Goal: Task Accomplishment & Management: Use online tool/utility

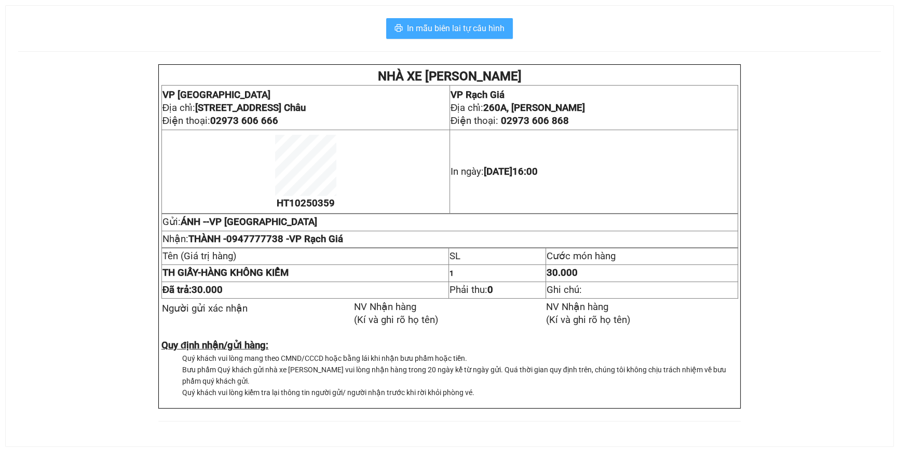
click at [471, 32] on span "In mẫu biên lai tự cấu hình" at bounding box center [456, 28] width 98 height 13
click at [483, 31] on span "In mẫu biên lai tự cấu hình" at bounding box center [456, 28] width 98 height 13
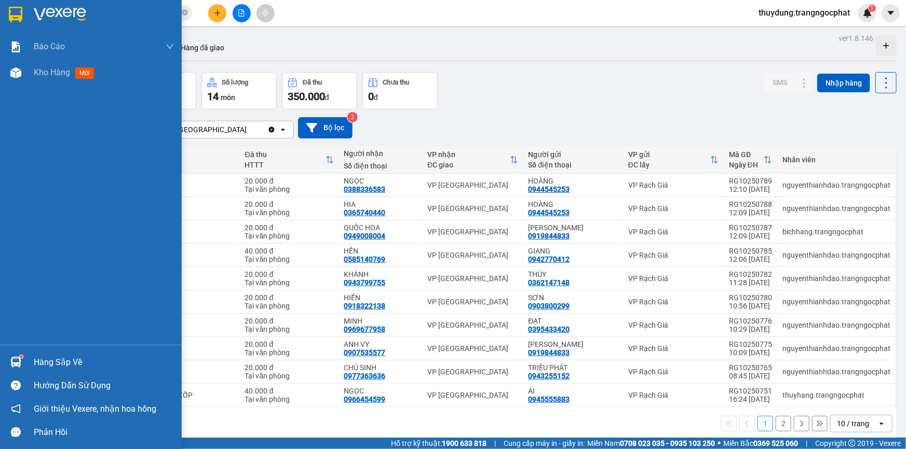
click at [61, 357] on div "Hàng sắp về" at bounding box center [104, 363] width 140 height 16
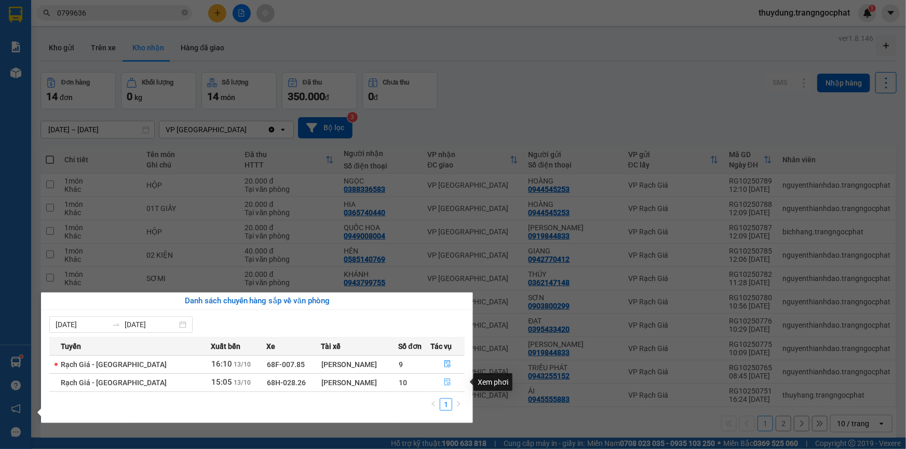
click at [441, 381] on button "button" at bounding box center [447, 383] width 33 height 17
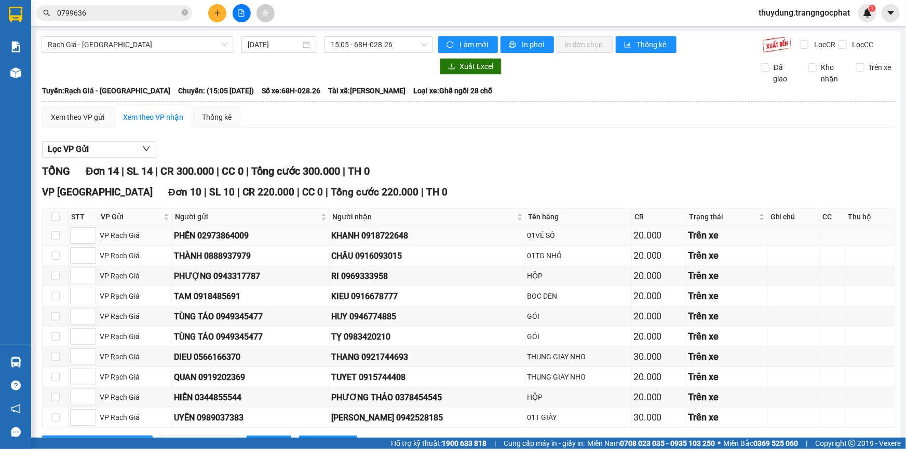
click at [396, 236] on div "KHANH 0918722648" at bounding box center [427, 235] width 193 height 13
copy div "0918722648"
click at [386, 253] on div "CHÂU 0916093015" at bounding box center [427, 256] width 193 height 13
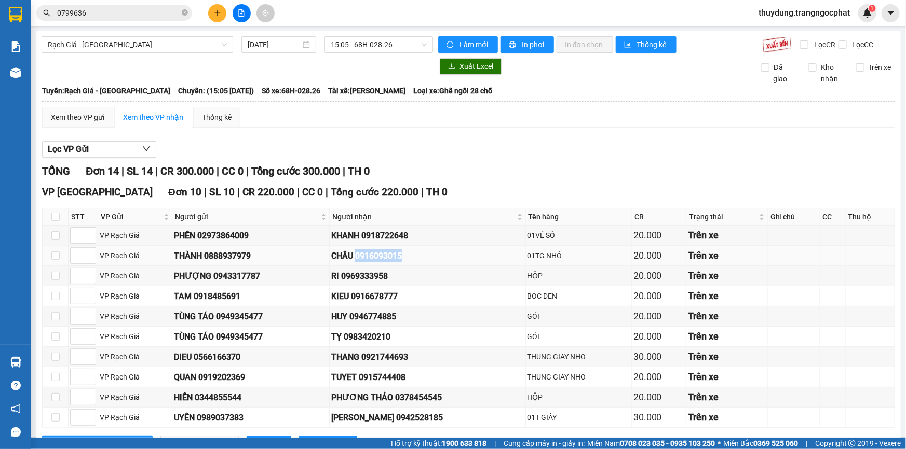
copy div "0916093015"
click at [374, 276] on div "RI 0969333958" at bounding box center [427, 276] width 193 height 13
copy div "0969333958"
click at [376, 303] on td "KIEU 0916678777" at bounding box center [428, 296] width 196 height 20
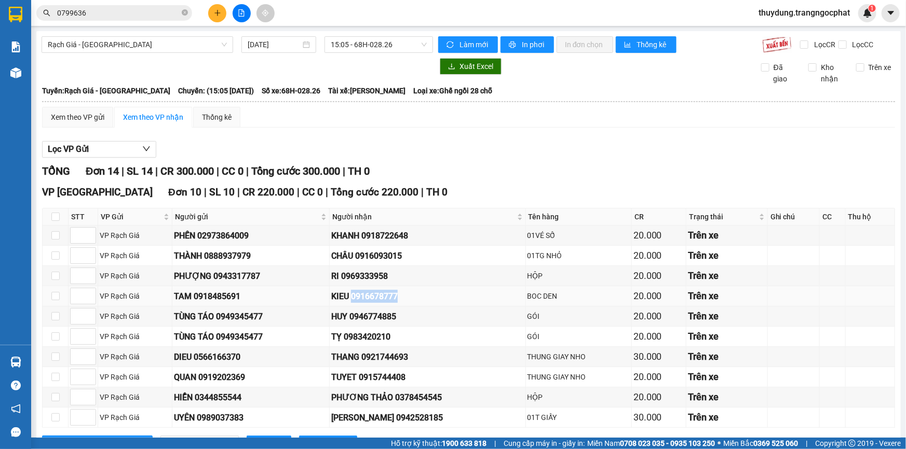
click at [376, 303] on td "KIEU 0916678777" at bounding box center [428, 296] width 196 height 20
copy div "0916678777"
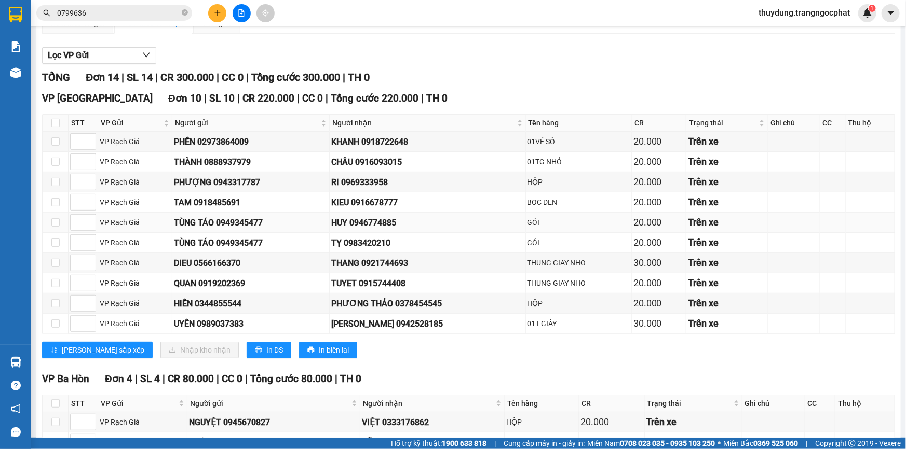
click at [380, 224] on div "HUY 0946774885" at bounding box center [427, 222] width 193 height 13
copy div "0946774885"
click at [363, 242] on div "TỴ 0983420210" at bounding box center [427, 243] width 193 height 13
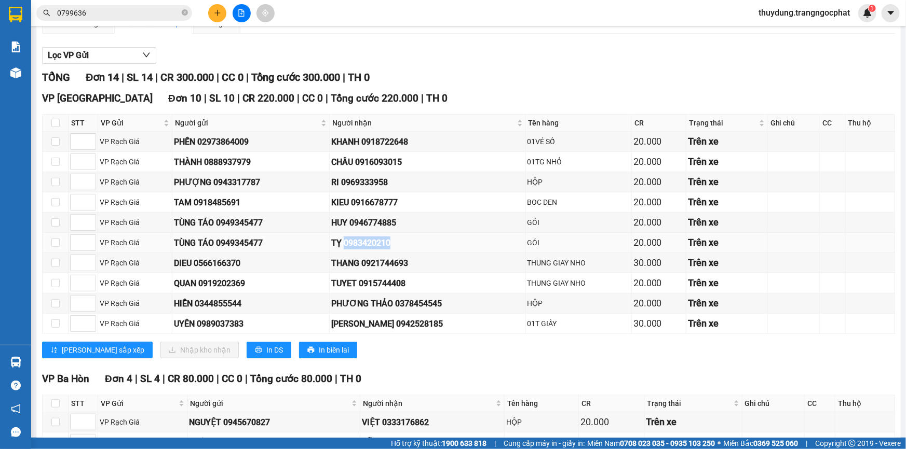
copy div "0983420210"
click at [391, 266] on div "THANG 0921744693" at bounding box center [427, 263] width 193 height 13
copy div "0921744693"
click at [390, 281] on div "TUYET 0915744408" at bounding box center [427, 283] width 193 height 13
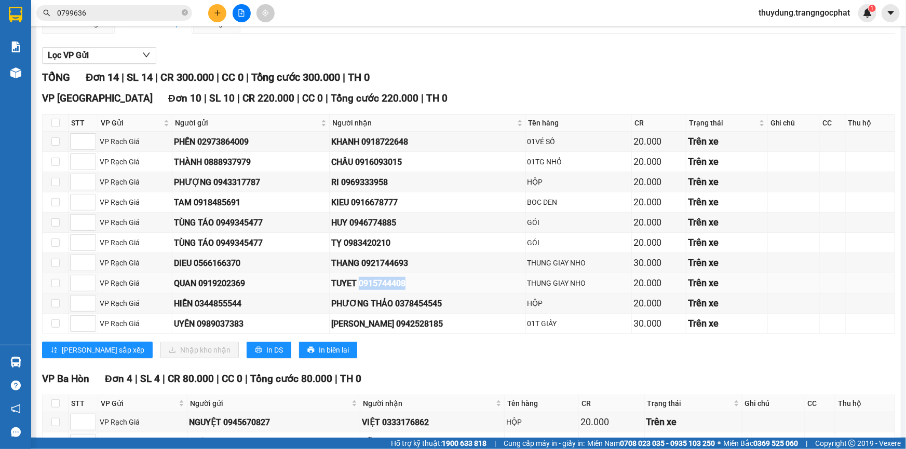
click at [390, 281] on div "TUYET 0915744408" at bounding box center [427, 283] width 193 height 13
copy div "0915744408"
click at [415, 299] on div "PHƯƠNG THẢO 0378454545" at bounding box center [427, 303] width 193 height 13
copy div "0378454545"
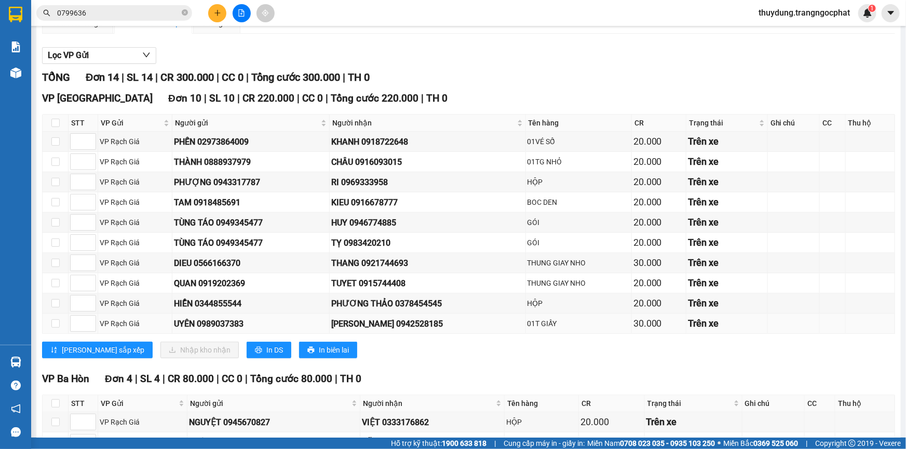
click at [386, 324] on div "KIM HUÔI 0942528185" at bounding box center [427, 324] width 193 height 13
copy div "0942528185"
click at [54, 223] on input "checkbox" at bounding box center [55, 222] width 8 height 8
checkbox input "true"
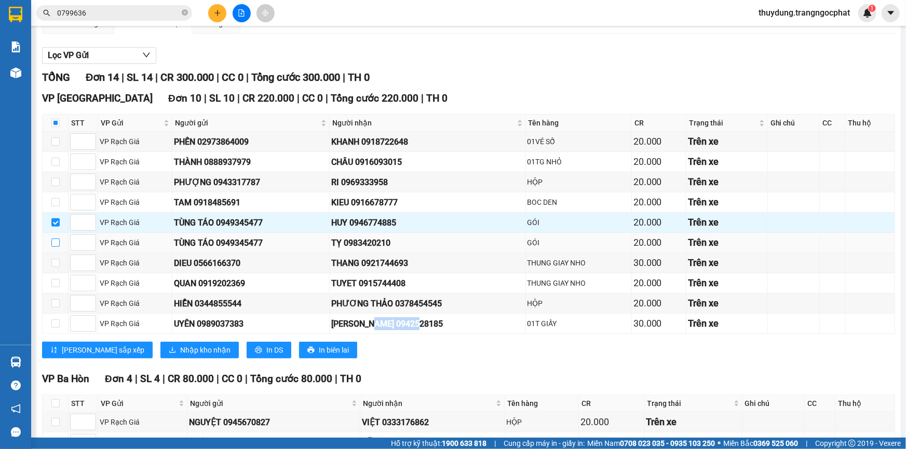
click at [56, 239] on input "checkbox" at bounding box center [55, 243] width 8 height 8
checkbox input "true"
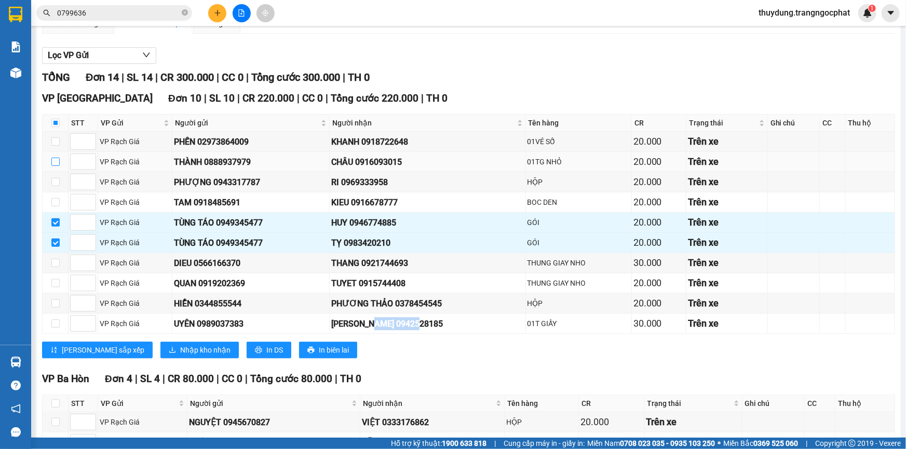
click at [58, 160] on input "checkbox" at bounding box center [55, 162] width 8 height 8
checkbox input "true"
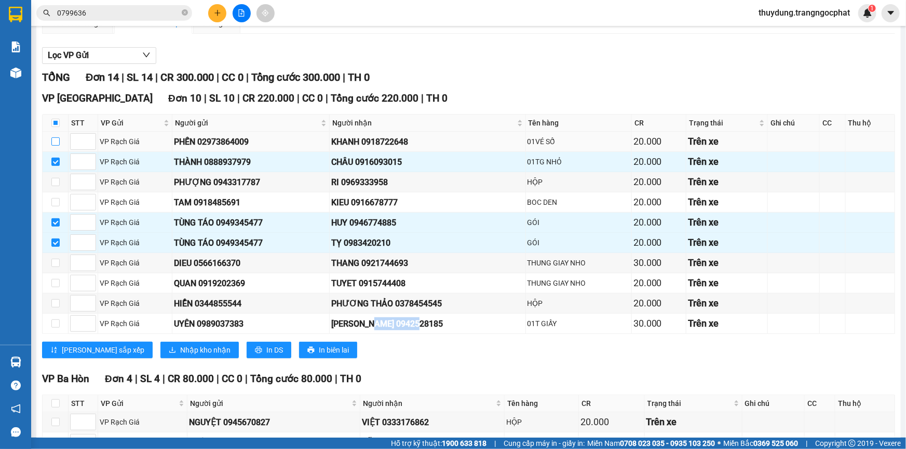
click at [57, 142] on input "checkbox" at bounding box center [55, 142] width 8 height 8
checkbox input "true"
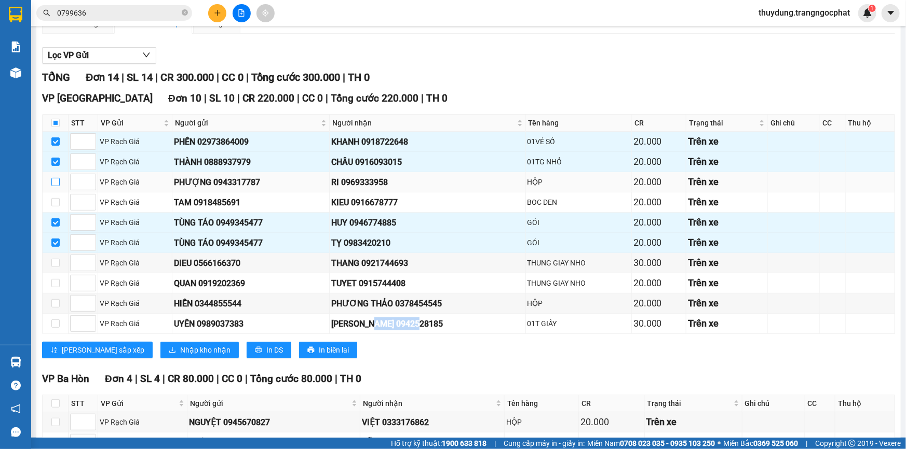
click at [54, 180] on input "checkbox" at bounding box center [55, 182] width 8 height 8
checkbox input "true"
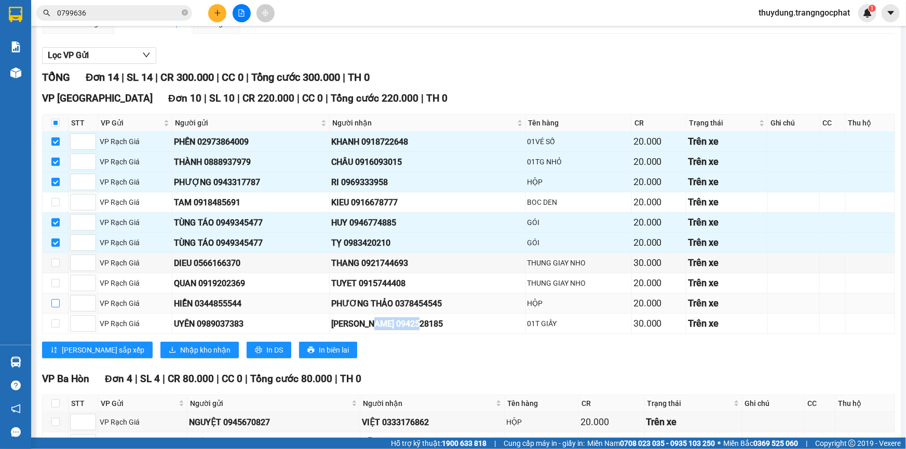
click at [57, 302] on input "checkbox" at bounding box center [55, 303] width 8 height 8
checkbox input "true"
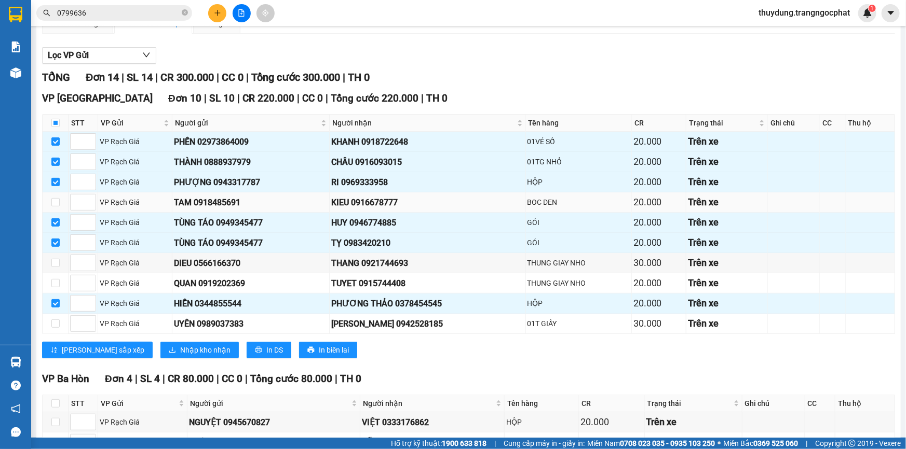
click at [49, 201] on td at bounding box center [56, 203] width 26 height 20
click at [53, 202] on input "checkbox" at bounding box center [55, 202] width 8 height 8
checkbox input "true"
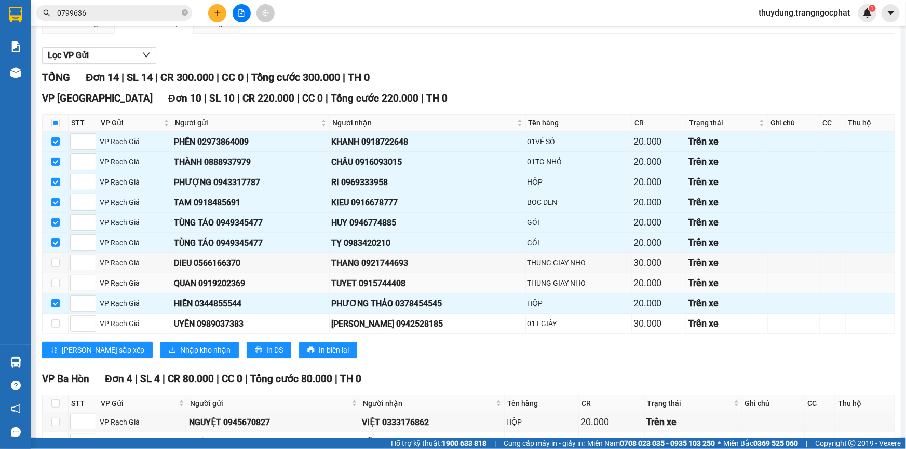
click at [60, 284] on td at bounding box center [56, 283] width 26 height 20
click at [53, 261] on input "checkbox" at bounding box center [55, 263] width 8 height 8
checkbox input "true"
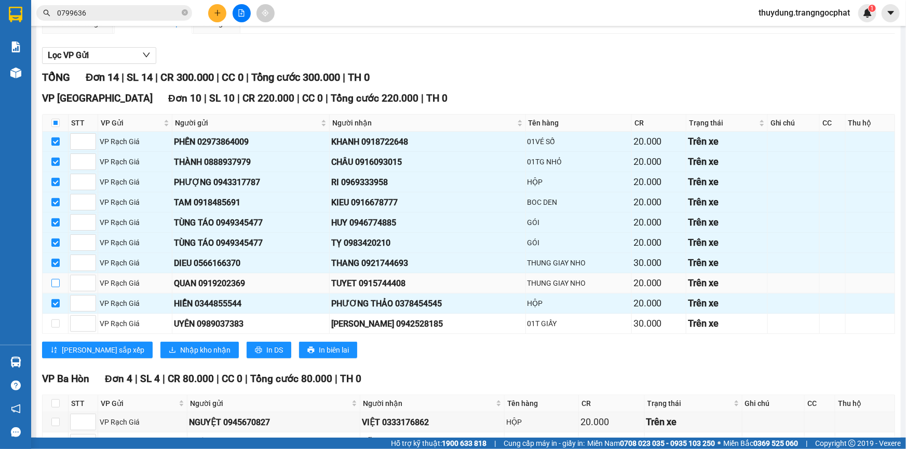
click at [58, 281] on input "checkbox" at bounding box center [55, 283] width 8 height 8
checkbox input "true"
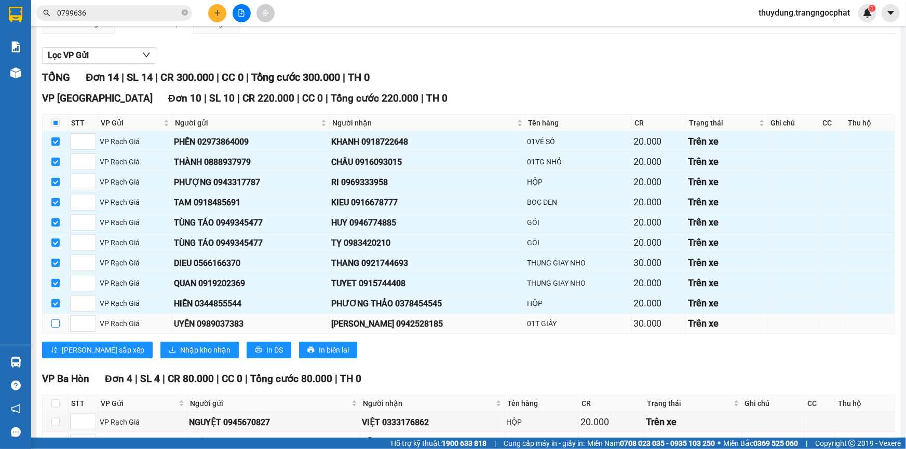
click at [57, 324] on input "checkbox" at bounding box center [55, 324] width 8 height 8
checkbox input "true"
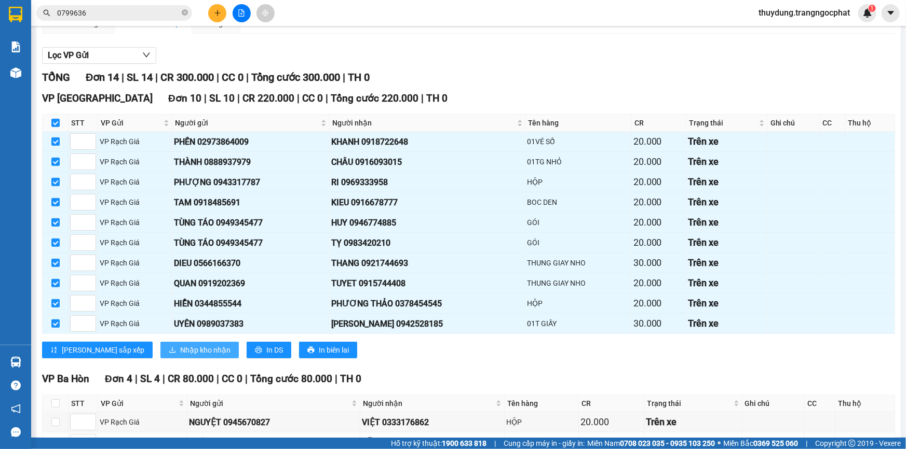
click at [180, 350] on span "Nhập kho nhận" at bounding box center [205, 350] width 50 height 11
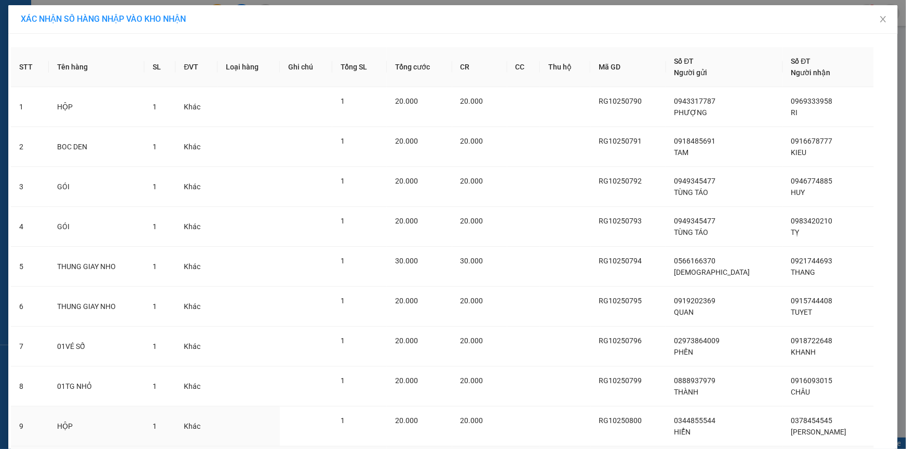
scroll to position [112, 0]
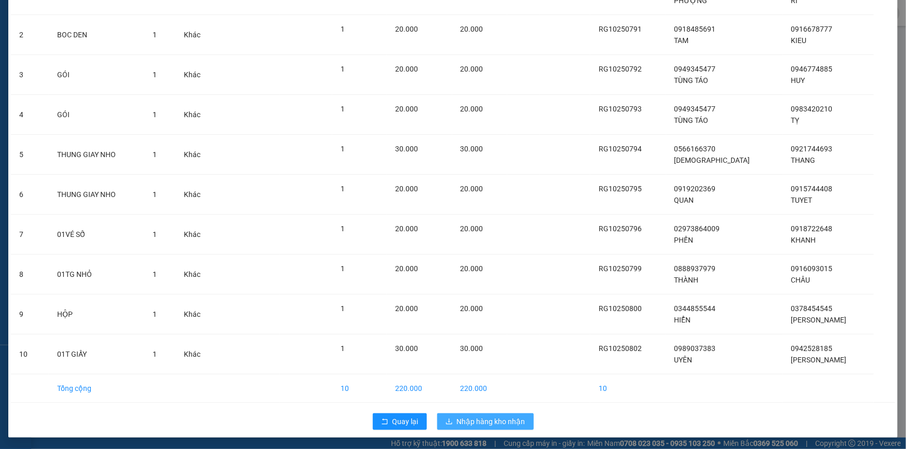
click at [505, 420] on span "Nhập hàng kho nhận" at bounding box center [491, 421] width 69 height 11
